Goal: Navigation & Orientation: Go to known website

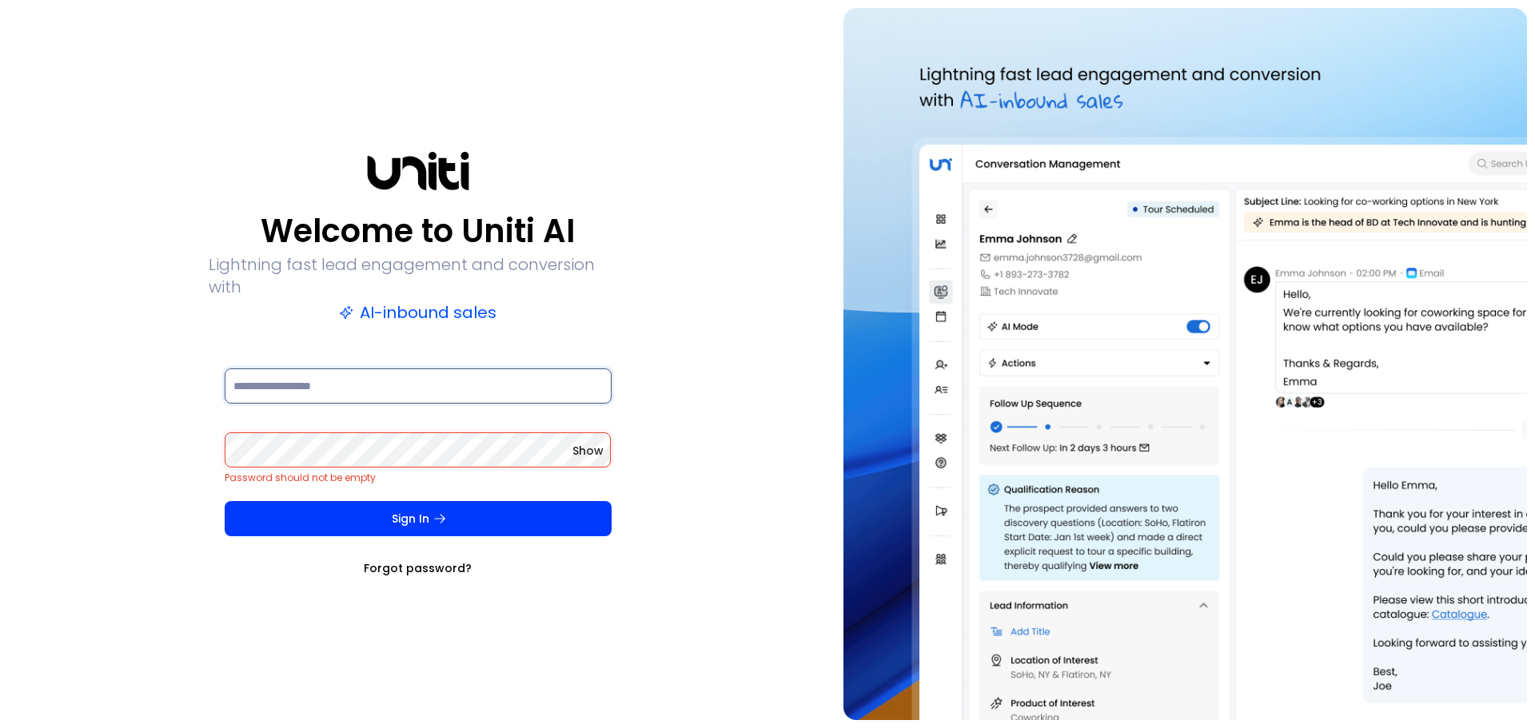
click at [324, 387] on input at bounding box center [418, 386] width 387 height 35
click at [753, 295] on div "Welcome to Uniti AI Lightning fast lead engagement and conversion with AI-inbou…" at bounding box center [418, 364] width 820 height 712
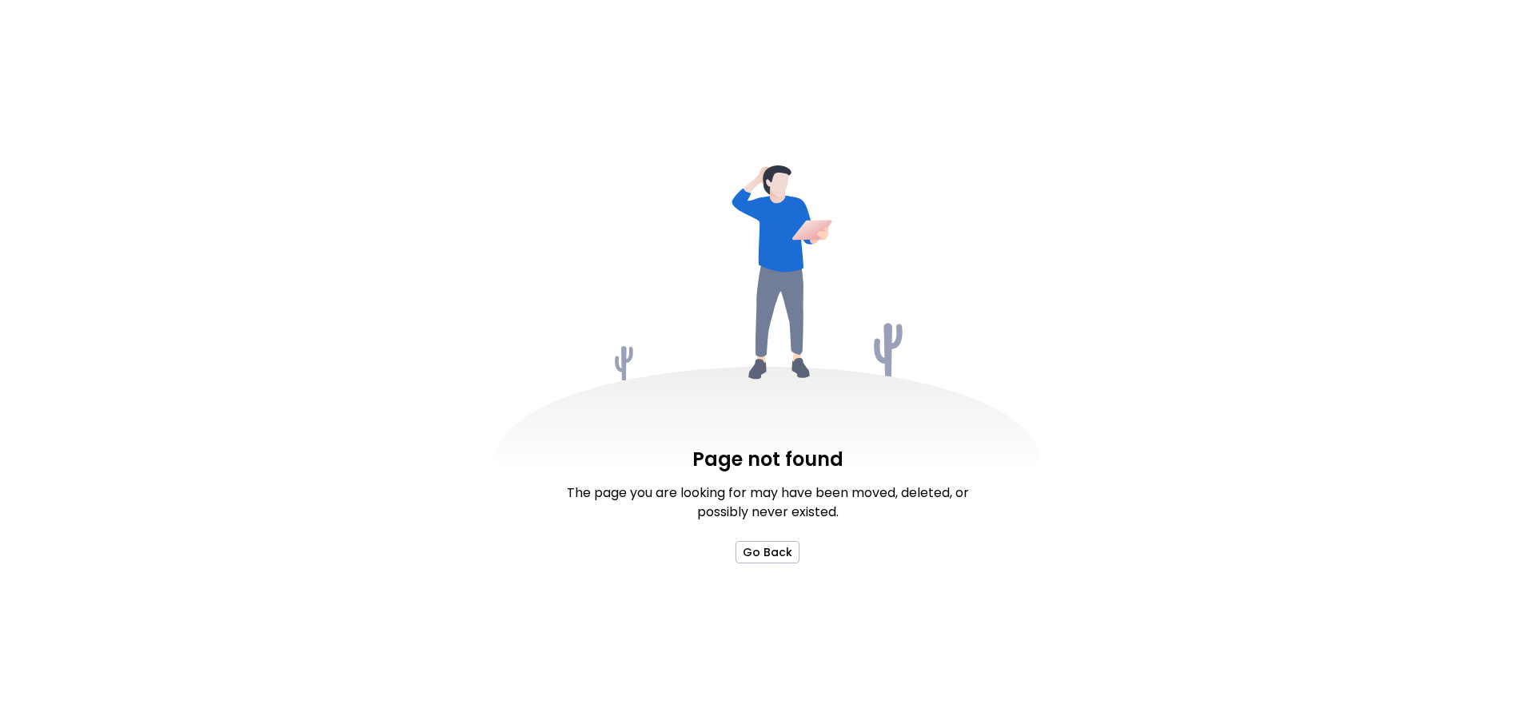
click at [770, 533] on div "Page not found The page you are looking for may have been moved, deleted, or po…" at bounding box center [768, 504] width 426 height 118
click at [772, 549] on button "Go Back" at bounding box center [768, 552] width 64 height 22
